Goal: Task Accomplishment & Management: Use online tool/utility

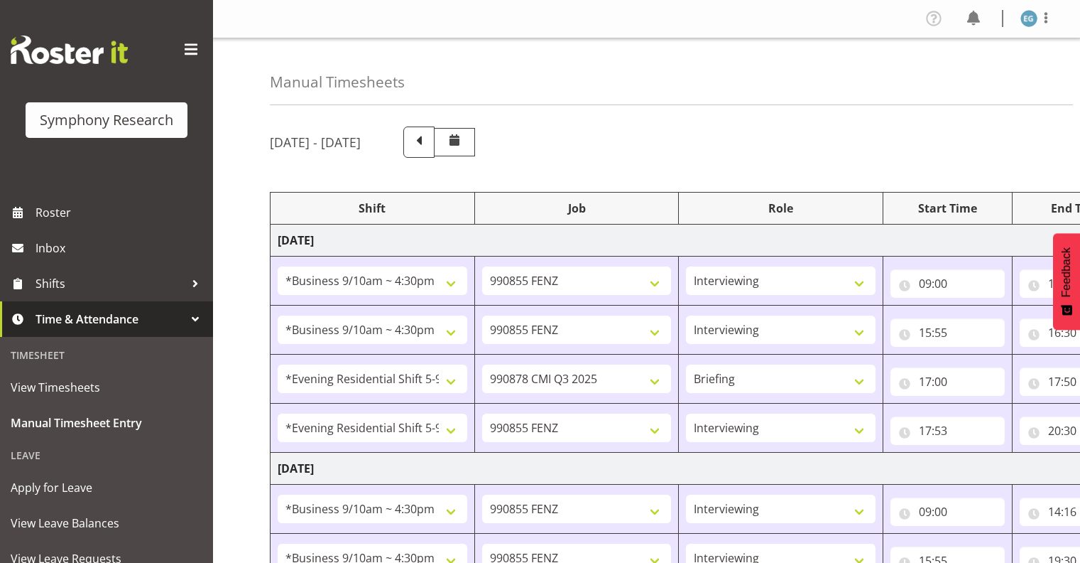
select select "26078"
select select "9636"
select select "26078"
select select "9636"
select select "48116"
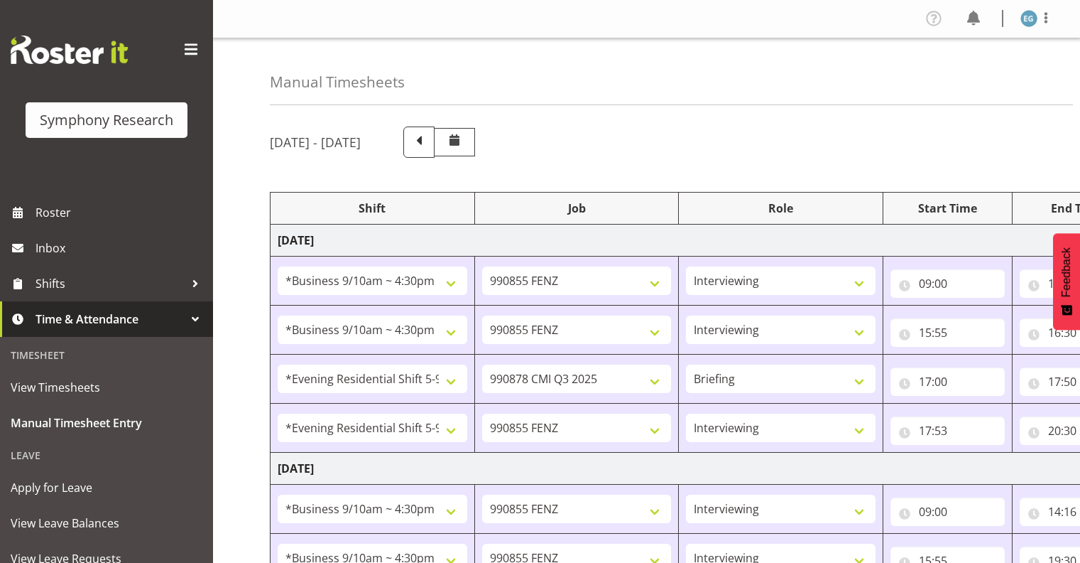
select select "10239"
select select "297"
select select "48116"
select select "9636"
select select "26078"
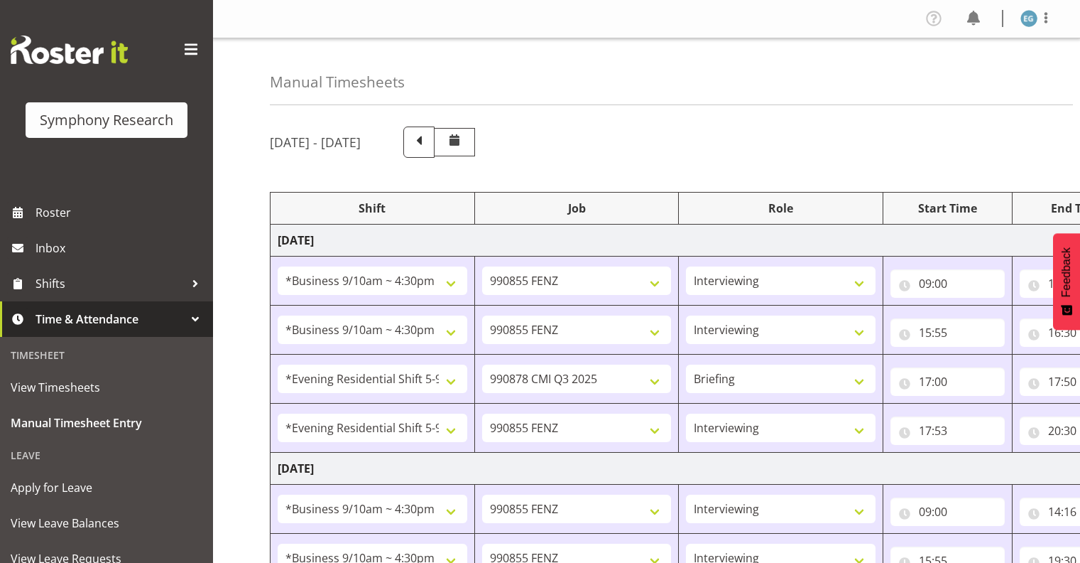
select select "9636"
select select "26078"
select select "9636"
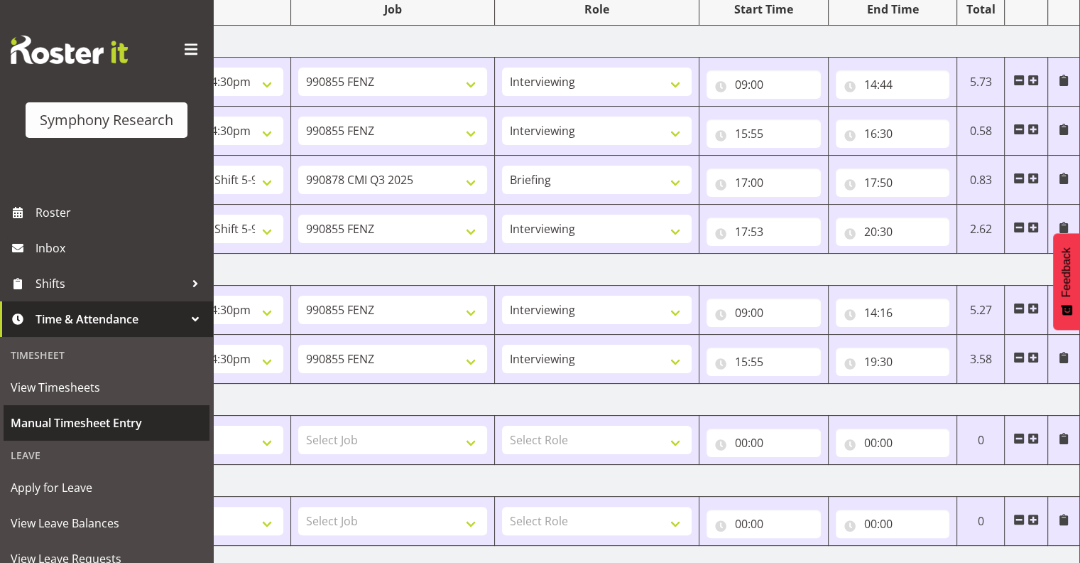
click at [109, 418] on span "Manual Timesheet Entry" at bounding box center [107, 422] width 192 height 21
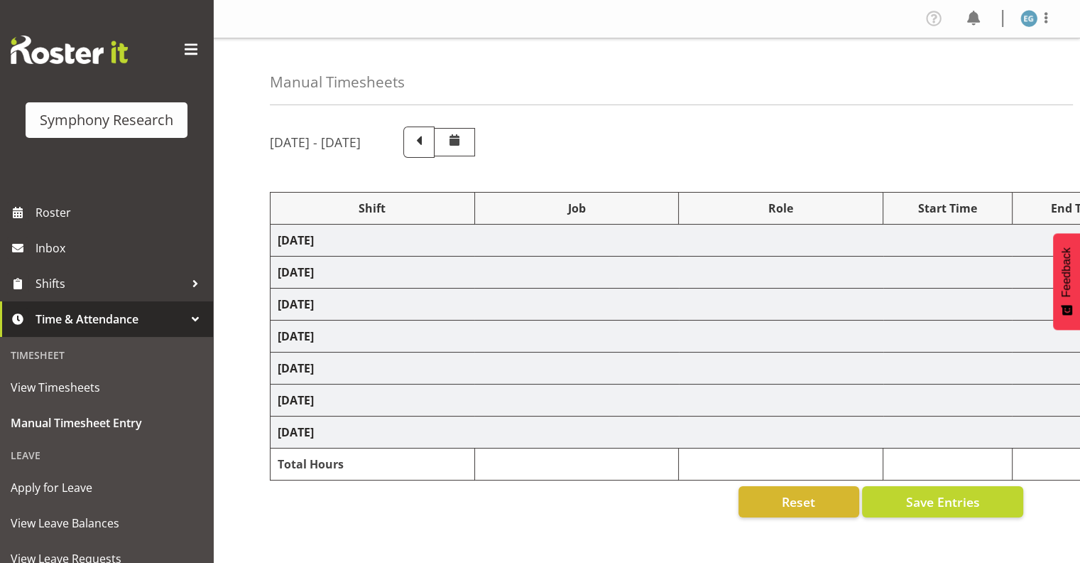
select select "26078"
select select "9636"
select select "26078"
select select "9636"
select select "48116"
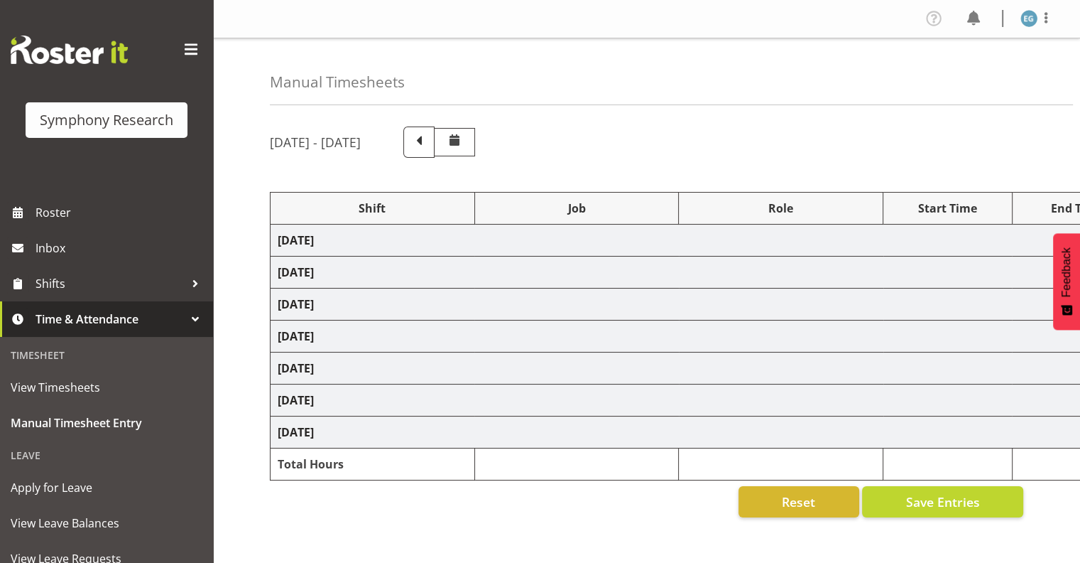
select select "10239"
select select "297"
select select "48116"
select select "9636"
select select "26078"
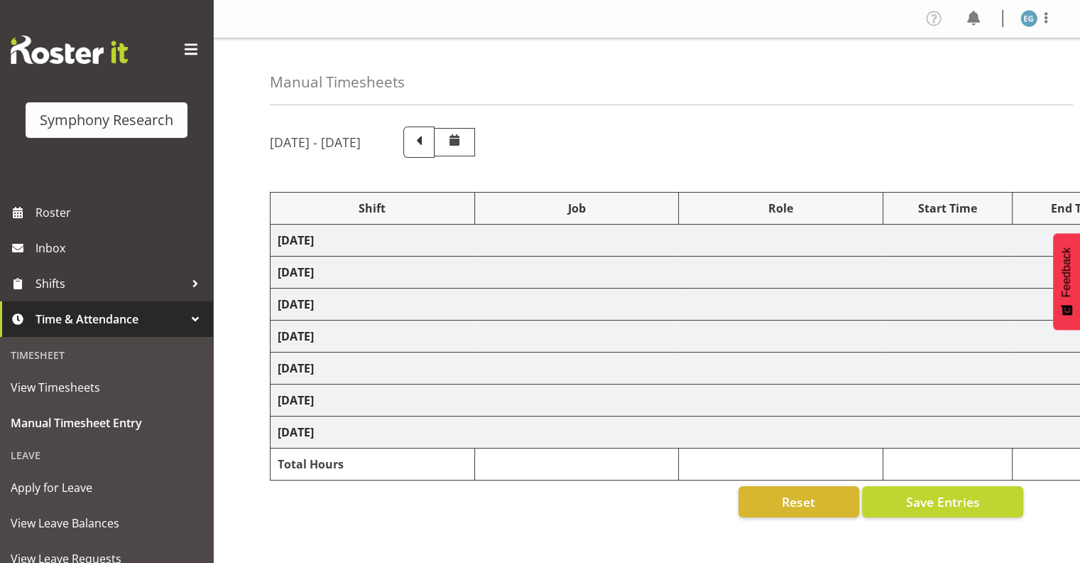
select select "9636"
select select "26078"
select select "9636"
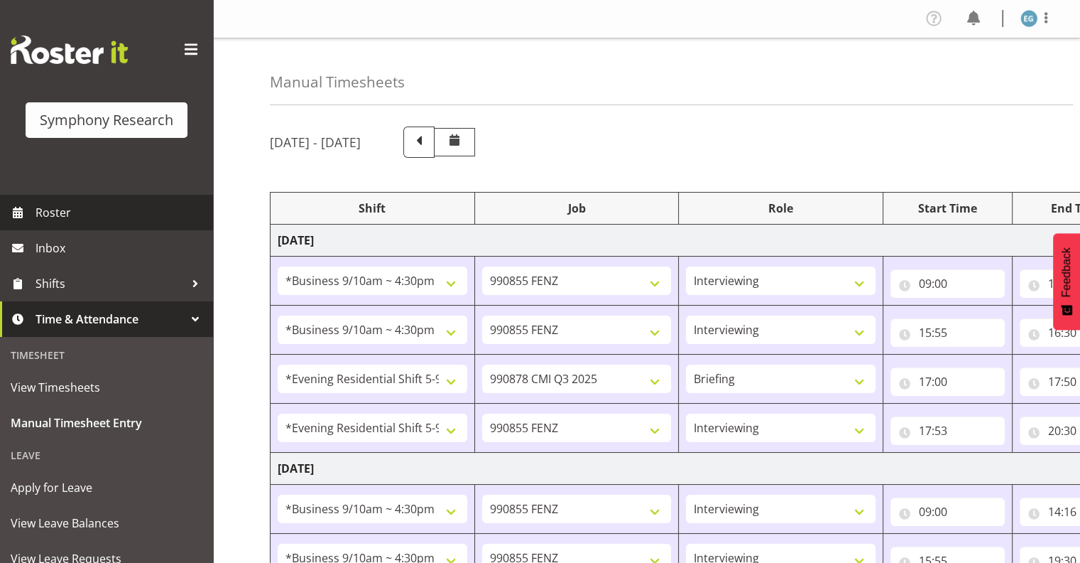
click at [61, 213] on span "Roster" at bounding box center [121, 212] width 170 height 21
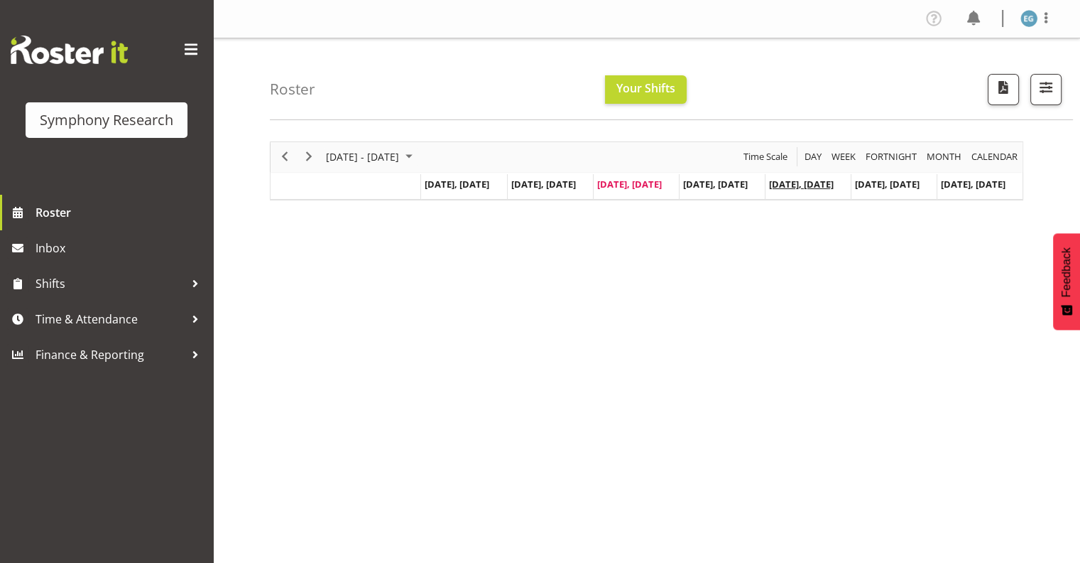
click at [813, 183] on span "[DATE], [DATE]" at bounding box center [801, 184] width 65 height 13
